Goal: Find contact information: Find contact information

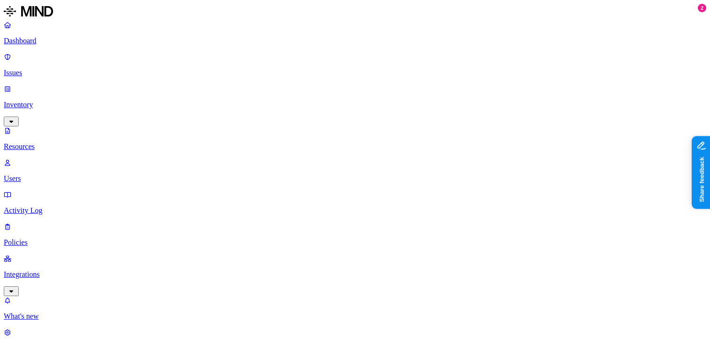
scroll to position [34, 0]
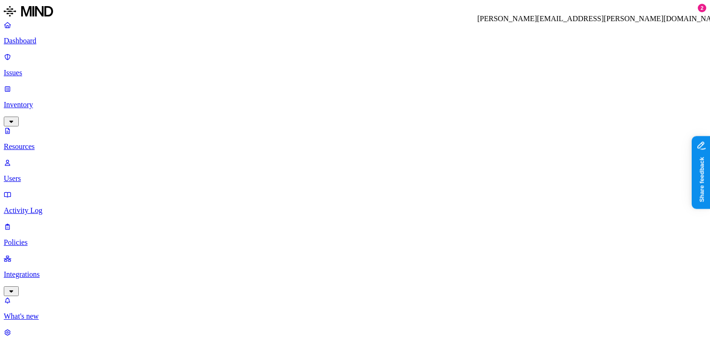
copy h3 "[PERSON_NAME][EMAIL_ADDRESS][PERSON_NAME][DOMAIN_NAME]"
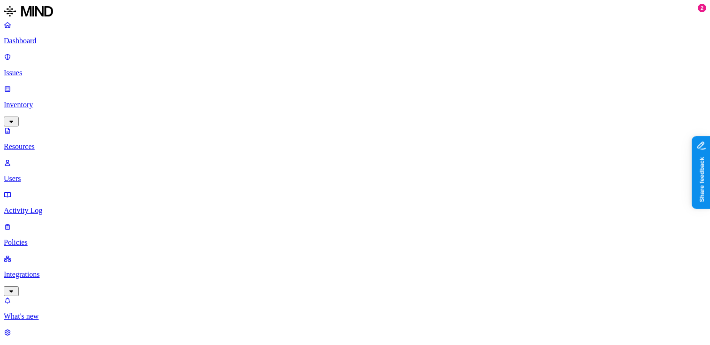
scroll to position [163, 0]
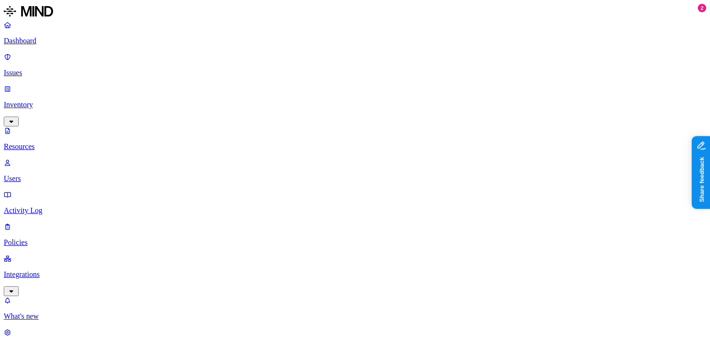
scroll to position [64, 0]
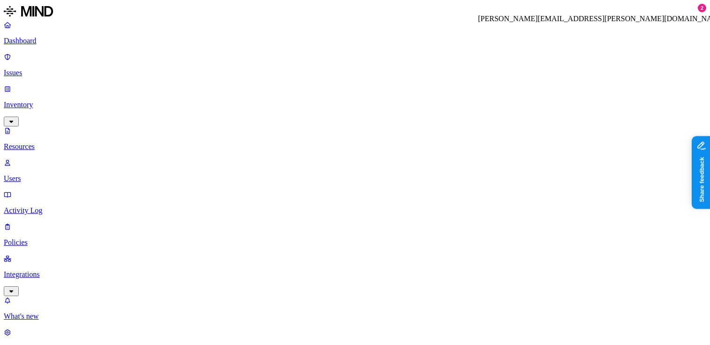
copy h3 "[PERSON_NAME][EMAIL_ADDRESS][PERSON_NAME][DOMAIN_NAME]"
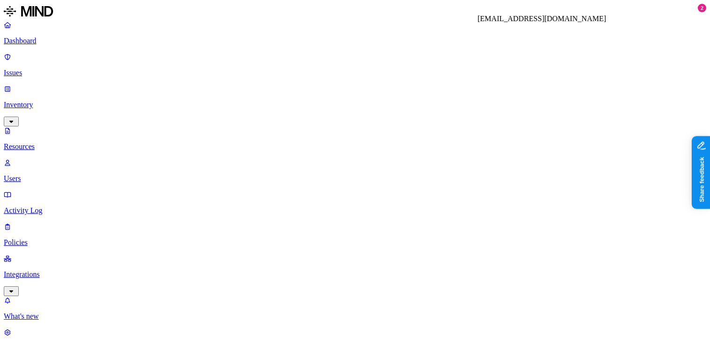
copy h3 "[EMAIL_ADDRESS][DOMAIN_NAME]"
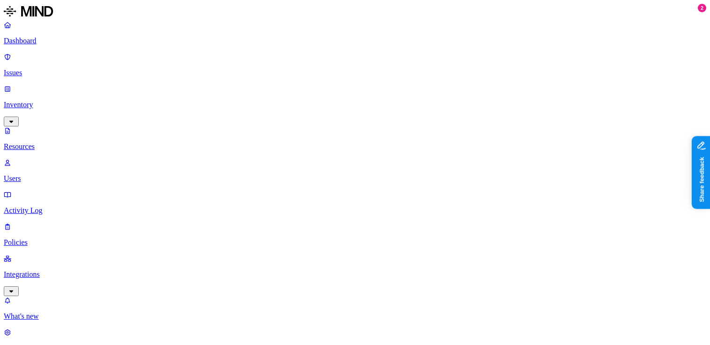
scroll to position [15, 0]
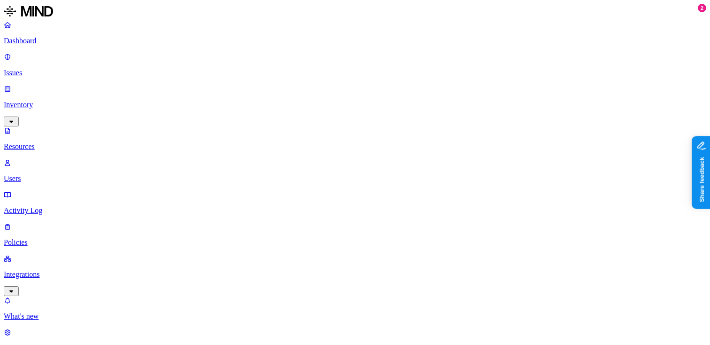
copy span "[EMAIL_ADDRESS][DOMAIN_NAME]"
